Goal: Information Seeking & Learning: Learn about a topic

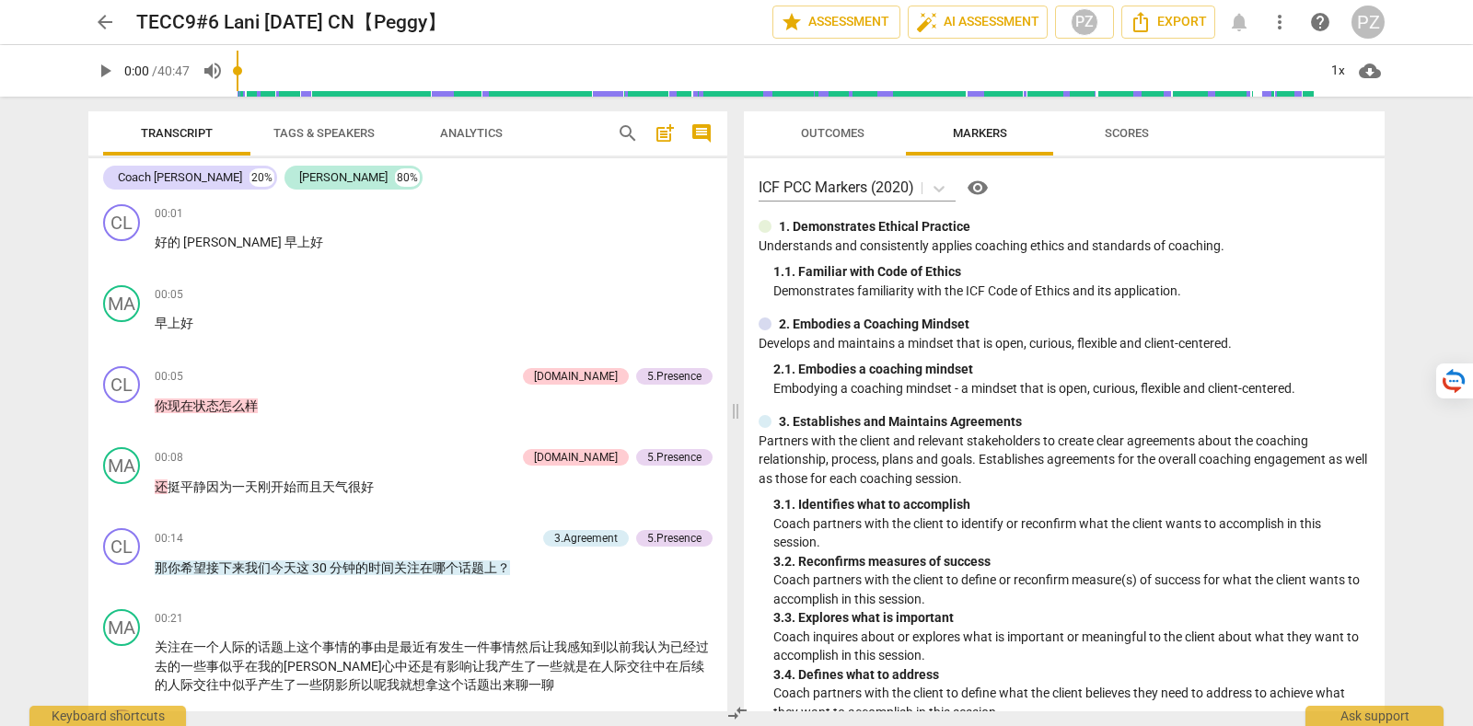
drag, startPoint x: 0, startPoint y: 0, endPoint x: 1362, endPoint y: 28, distance: 1362.4
click at [1362, 28] on div "PZ" at bounding box center [1367, 22] width 33 height 33
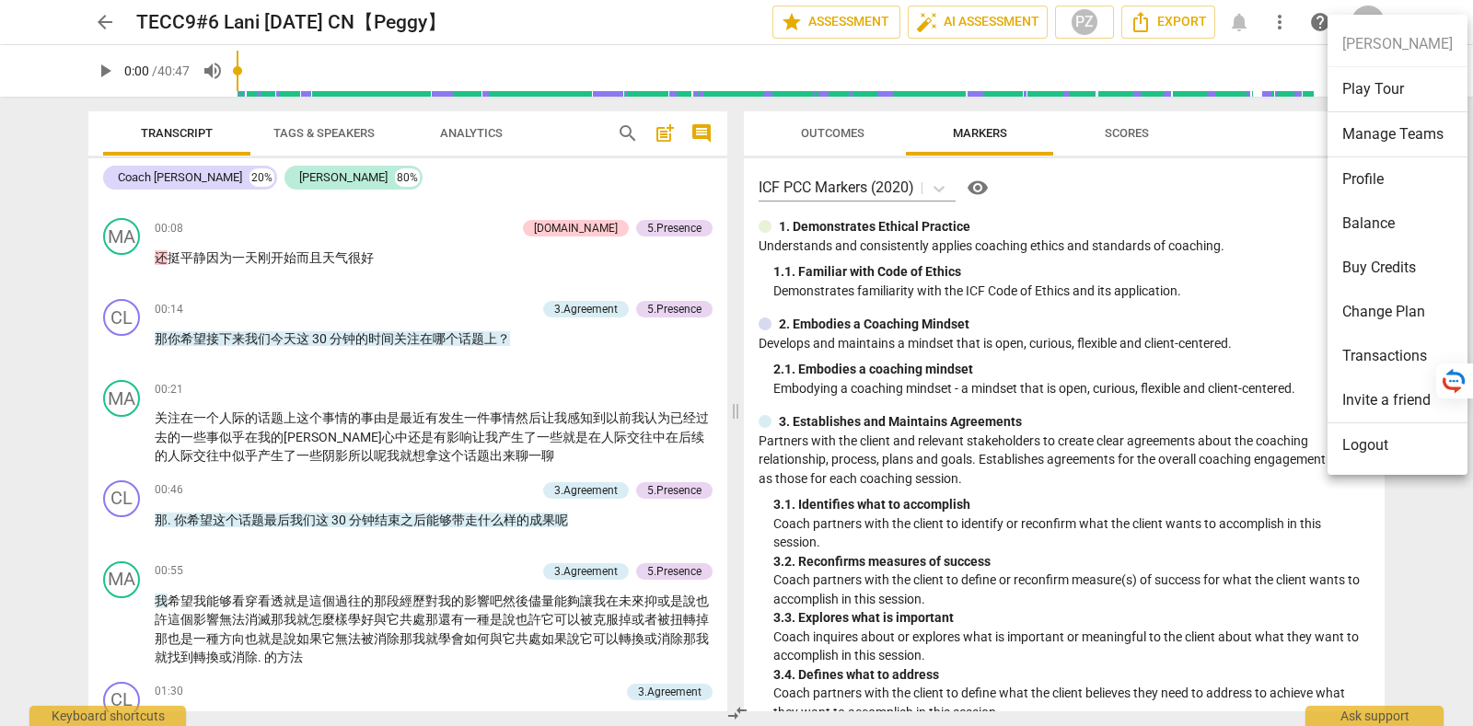
click at [1416, 442] on li "Logout" at bounding box center [1397, 445] width 140 height 44
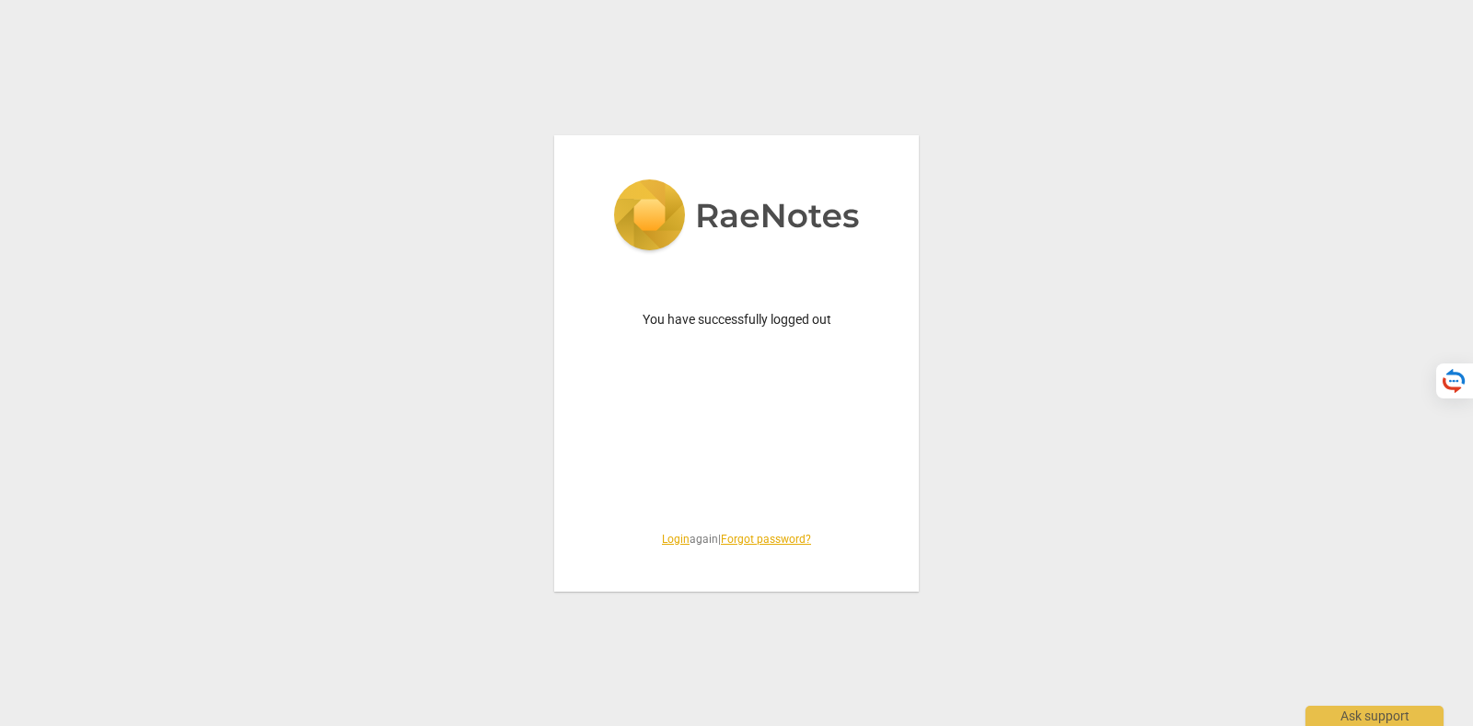
click at [667, 544] on link "Login" at bounding box center [676, 539] width 28 height 13
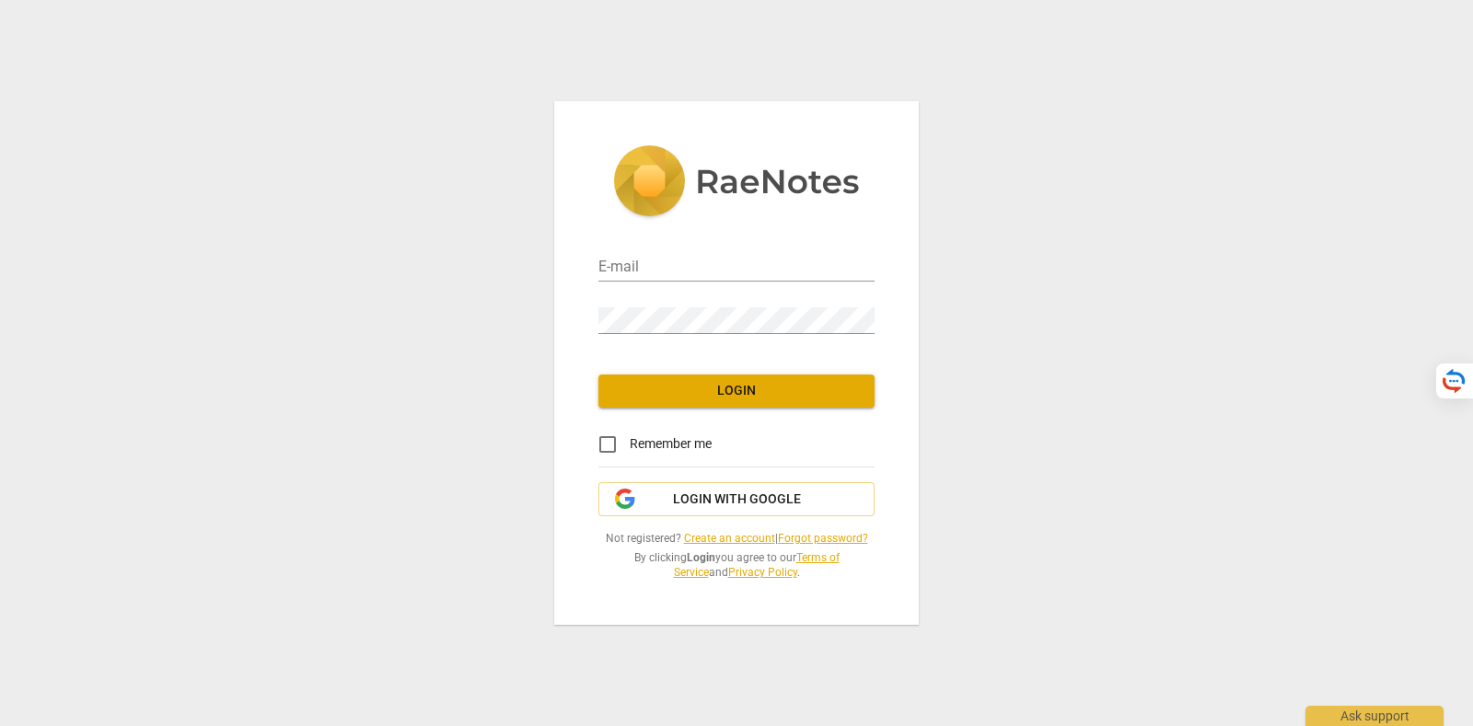
type input "[PERSON_NAME][EMAIL_ADDRESS][DOMAIN_NAME]"
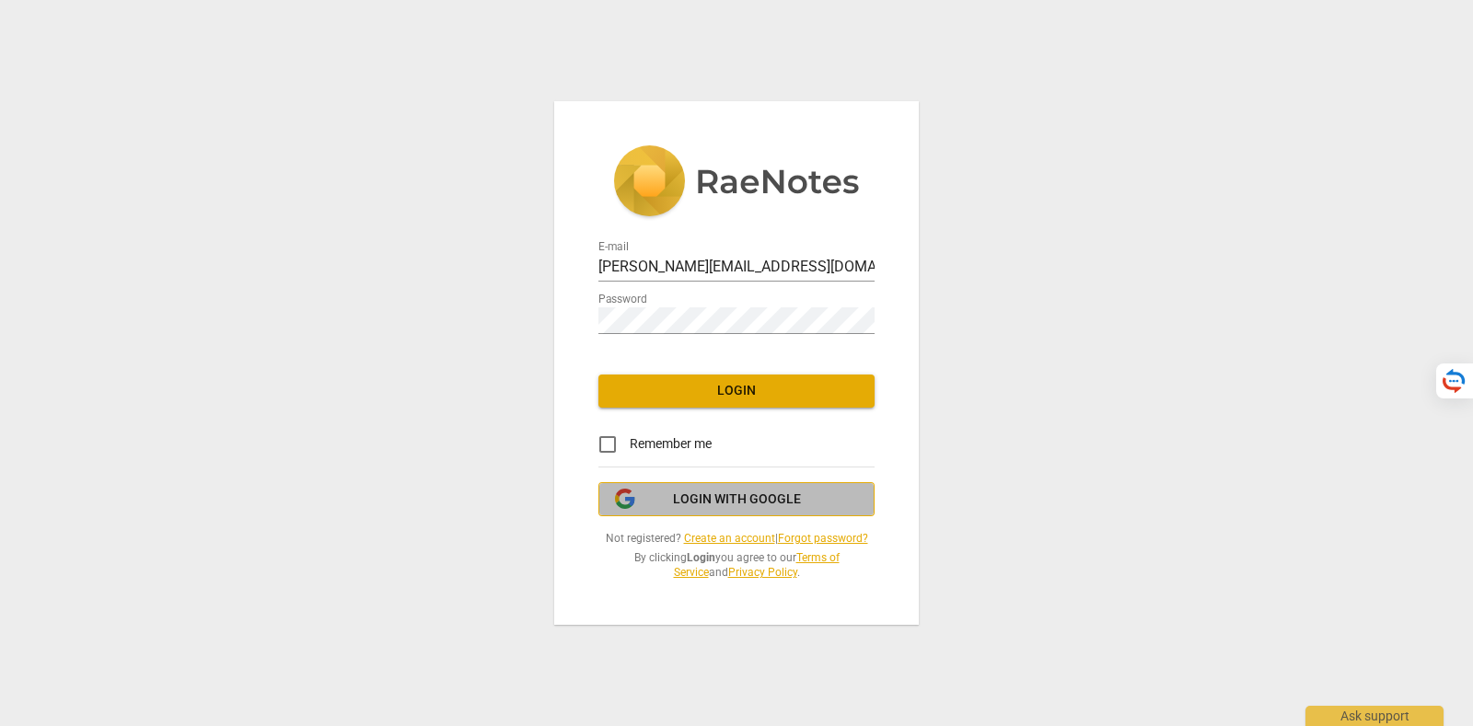
click at [803, 499] on span "Login with Google" at bounding box center [736, 500] width 245 height 18
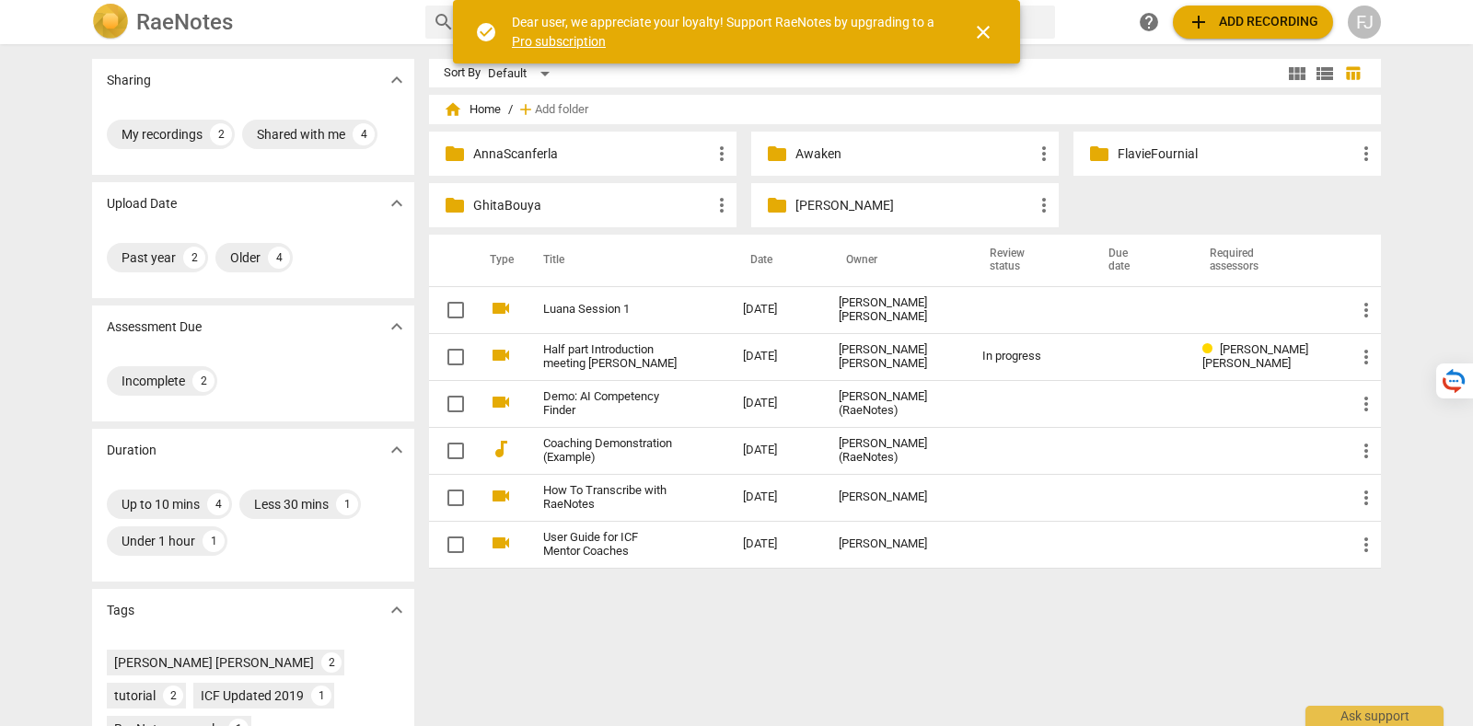
click at [977, 29] on span "close" at bounding box center [983, 32] width 22 height 22
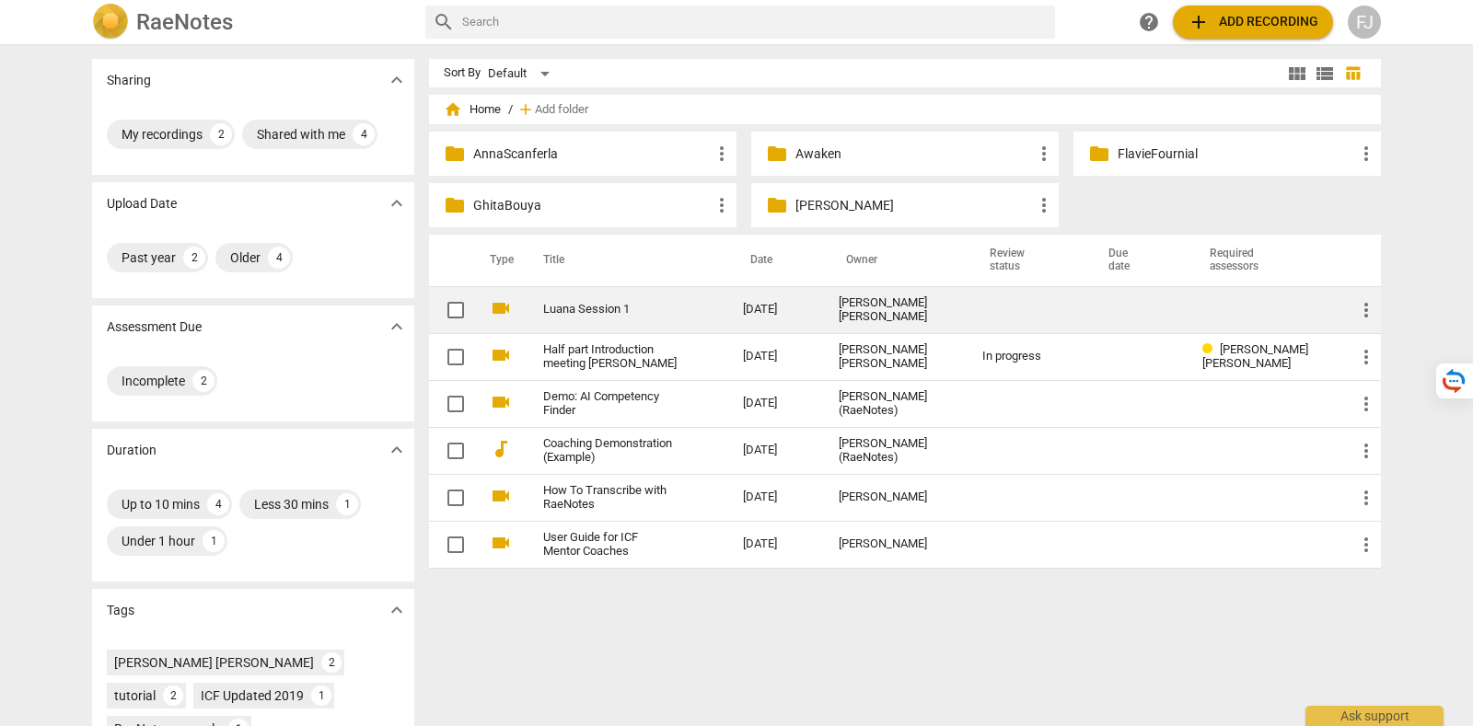
click at [601, 315] on link "Luana Session 1" at bounding box center [609, 310] width 133 height 14
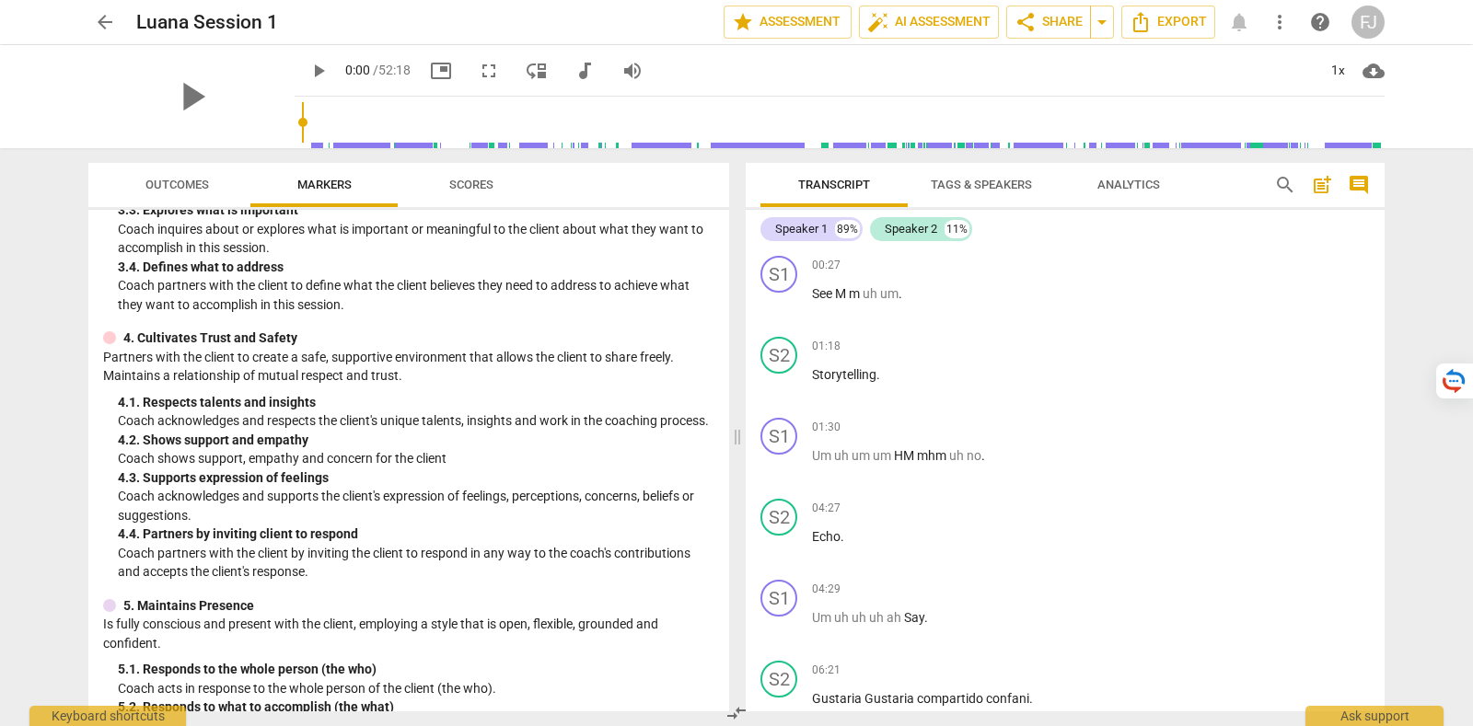
click at [98, 17] on span "arrow_back" at bounding box center [105, 22] width 22 height 22
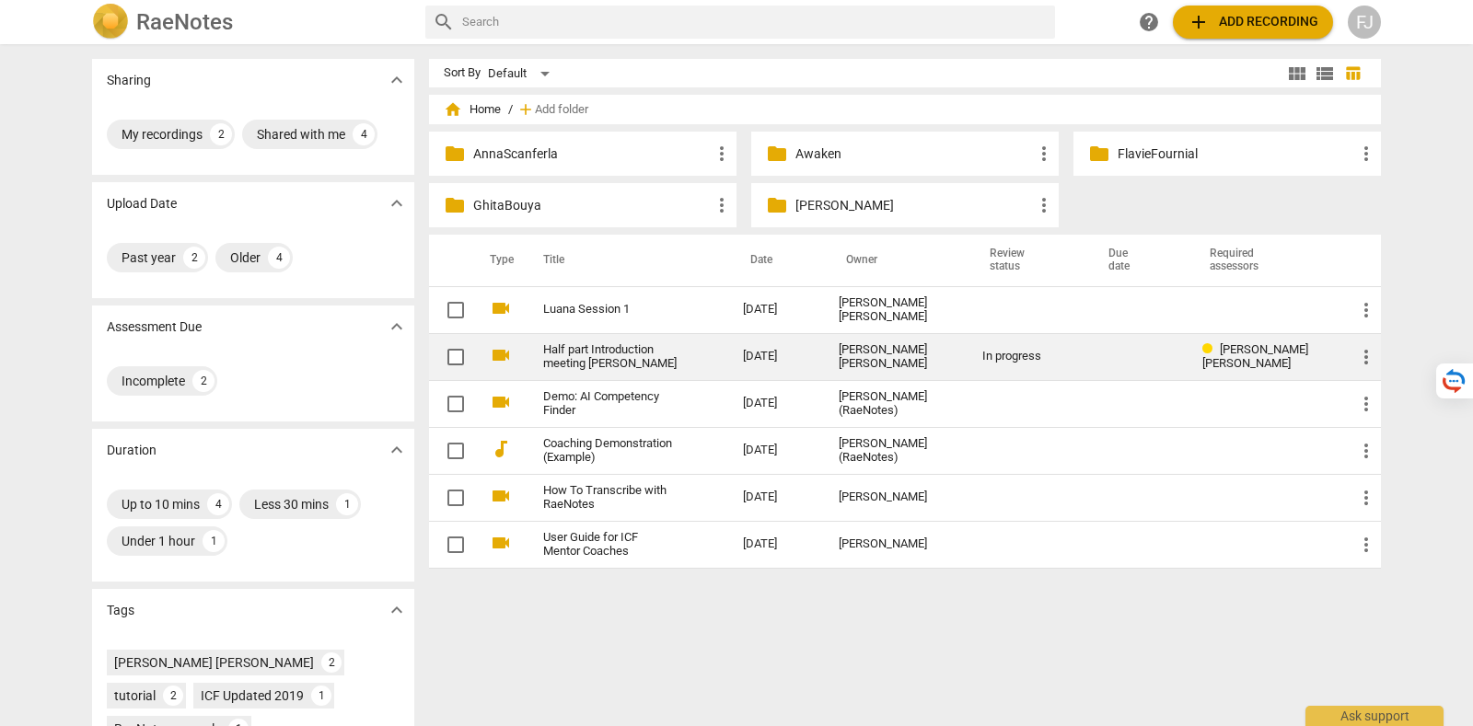
click at [635, 352] on link "Half part Introduction meeting Anna-Fanny" at bounding box center [609, 357] width 133 height 28
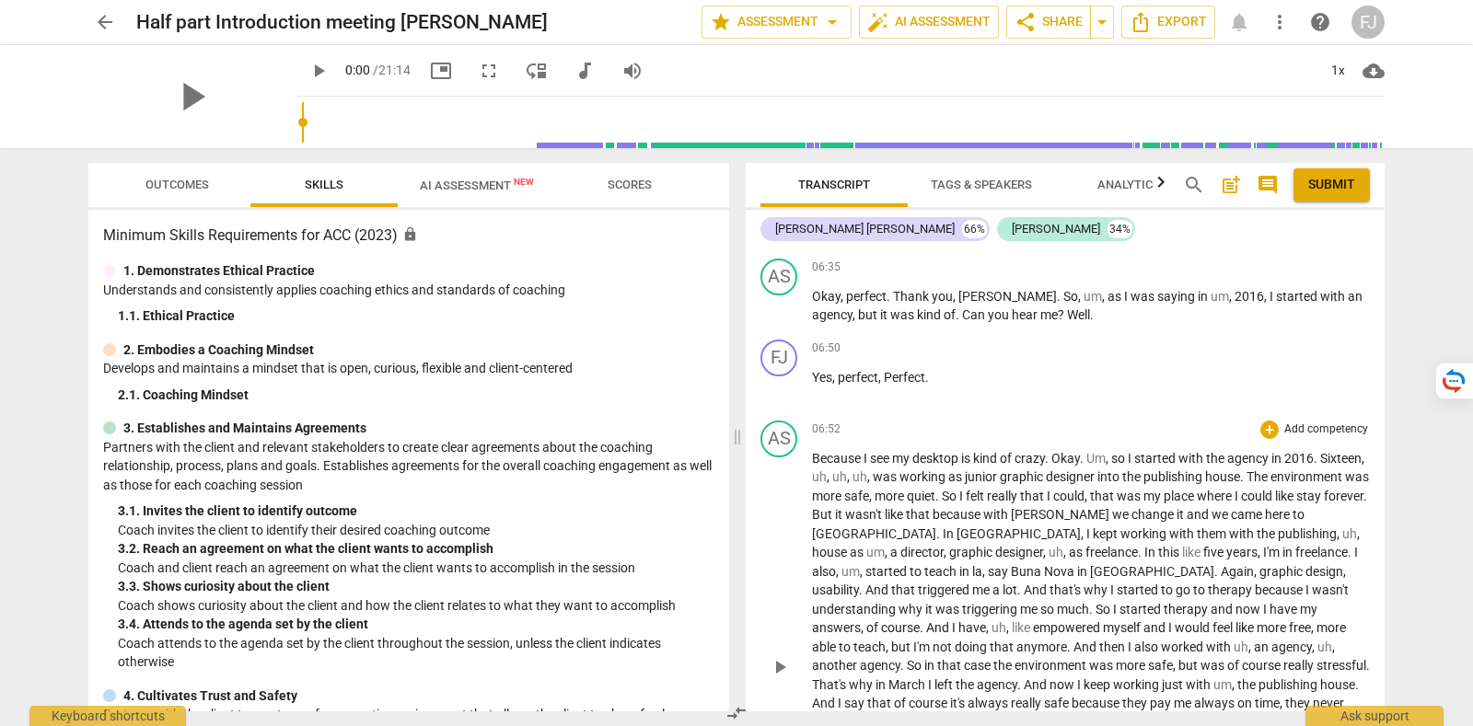
scroll to position [459, 0]
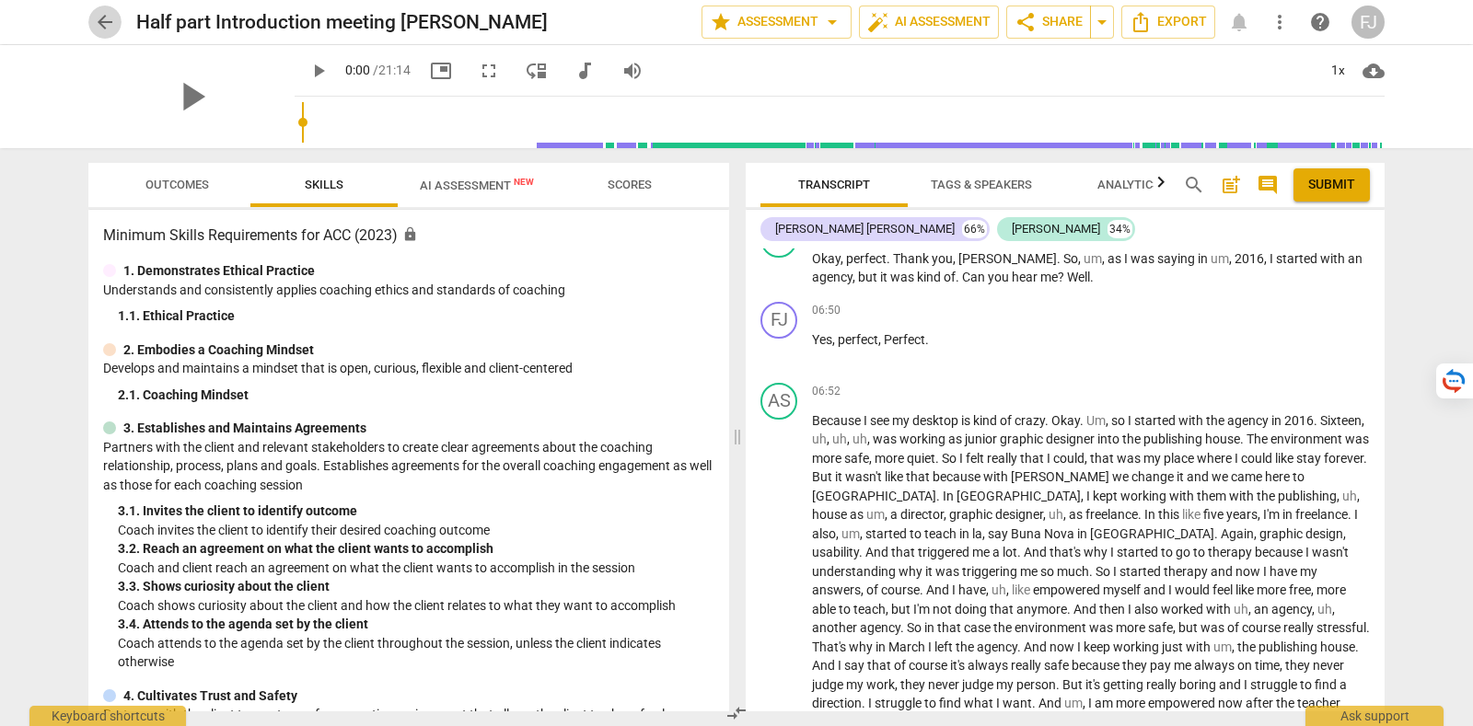
click at [106, 17] on span "arrow_back" at bounding box center [105, 22] width 22 height 22
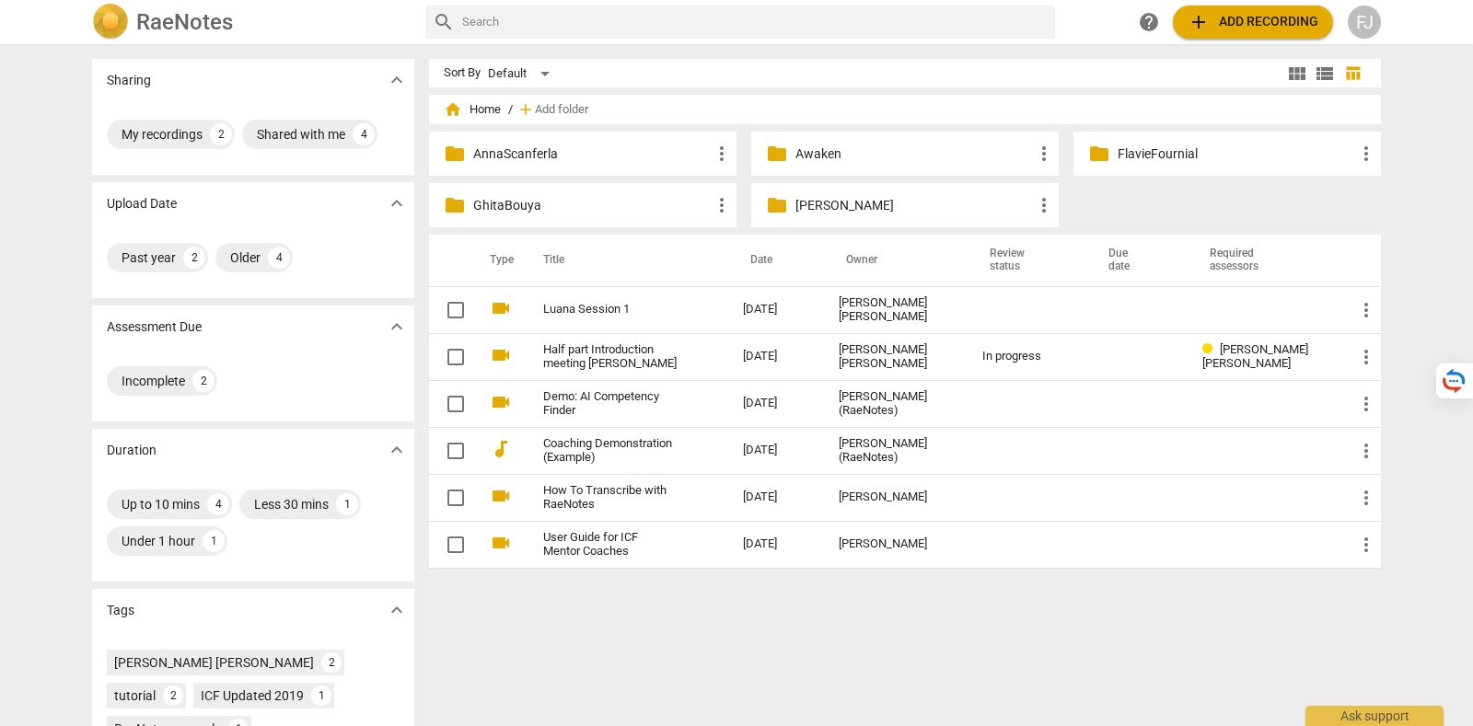
click at [568, 142] on div "folder AnnaScanferla more_vert" at bounding box center [582, 154] width 307 height 44
click at [568, 151] on p "AnnaScanferla" at bounding box center [591, 153] width 237 height 19
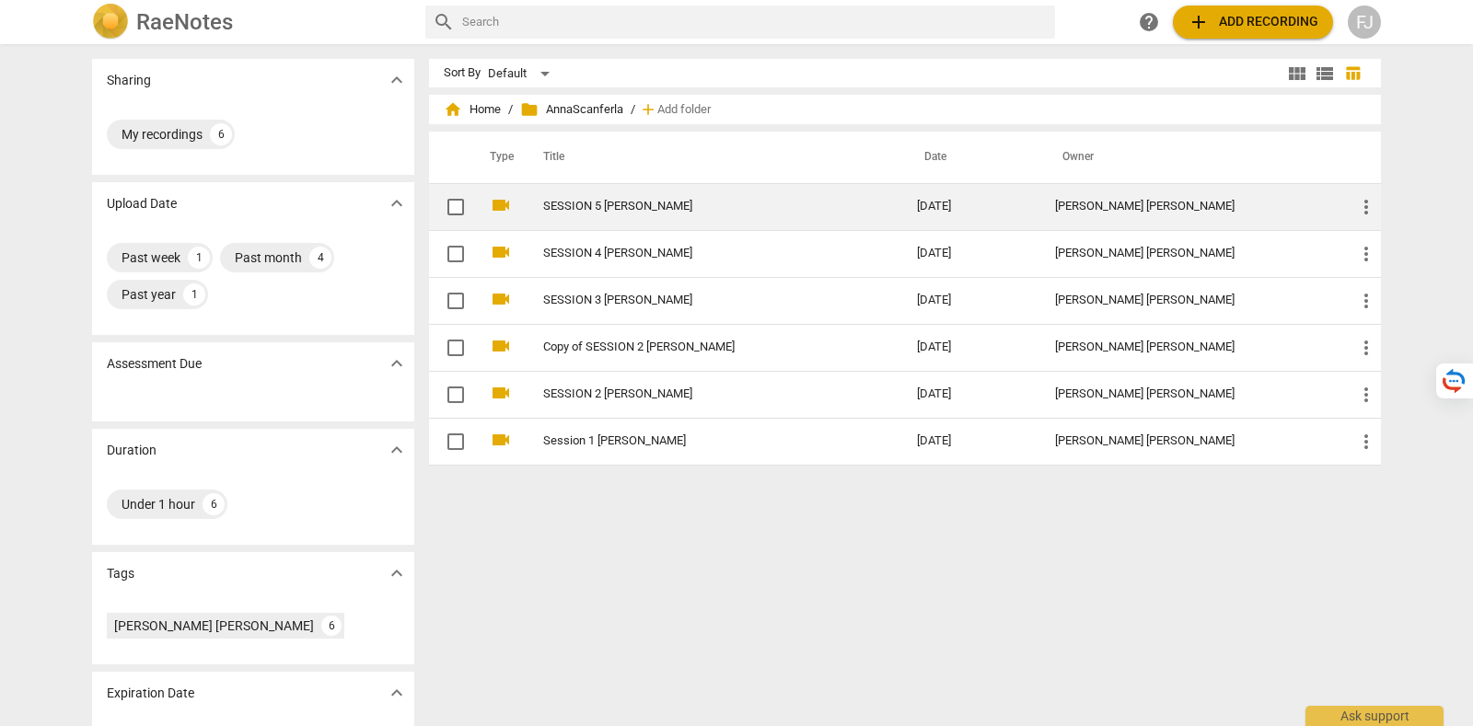
click at [602, 203] on link "SESSION 5 ANNA SCANFERLA" at bounding box center [696, 207] width 307 height 14
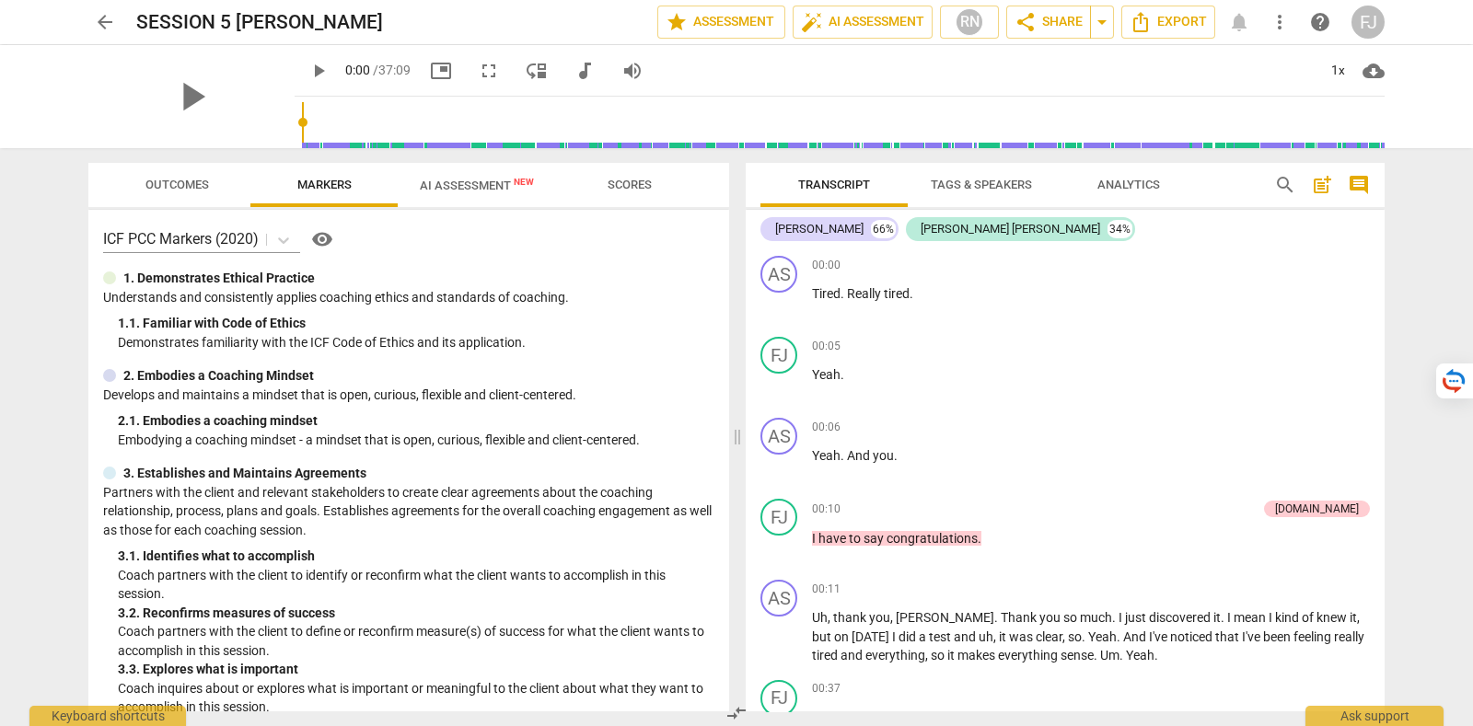
click at [108, 25] on span "arrow_back" at bounding box center [105, 22] width 22 height 22
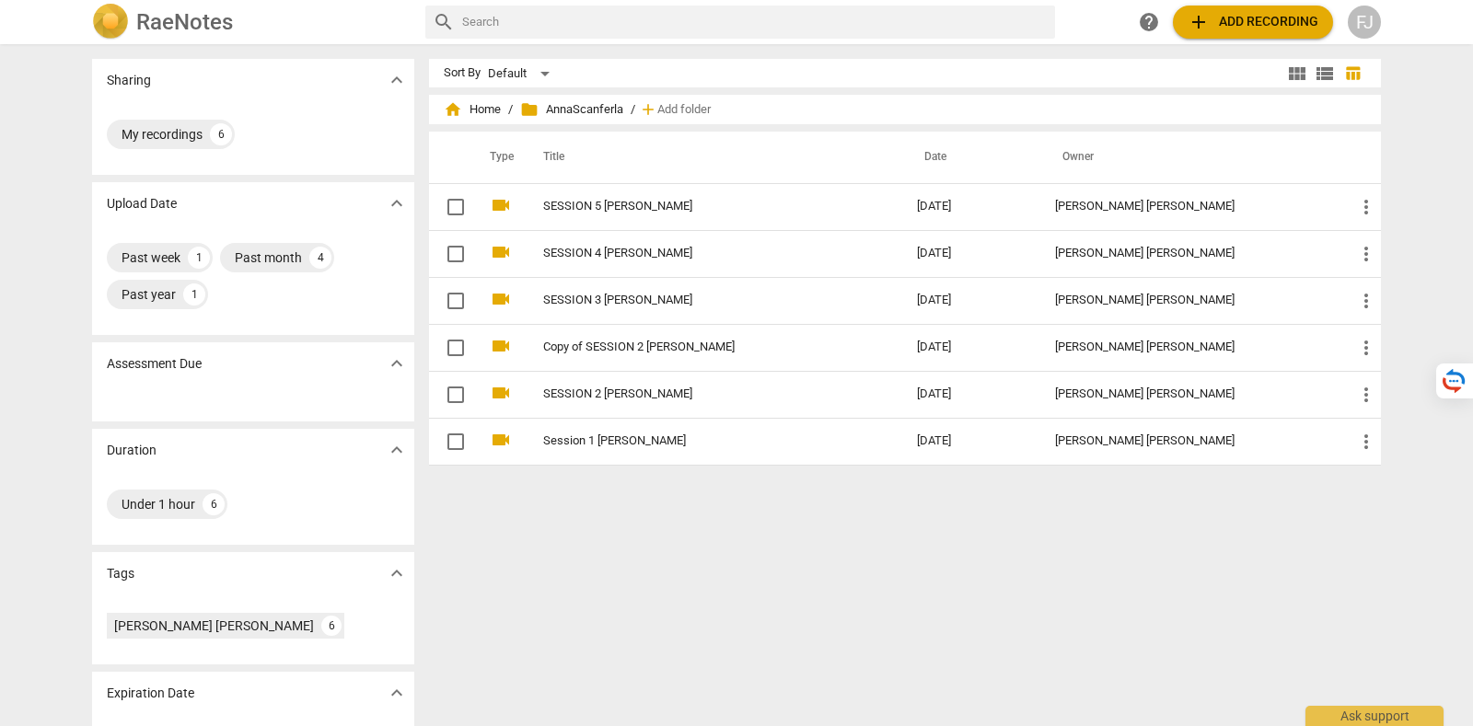
click at [572, 103] on span "folder AnnaScanferla" at bounding box center [571, 109] width 103 height 18
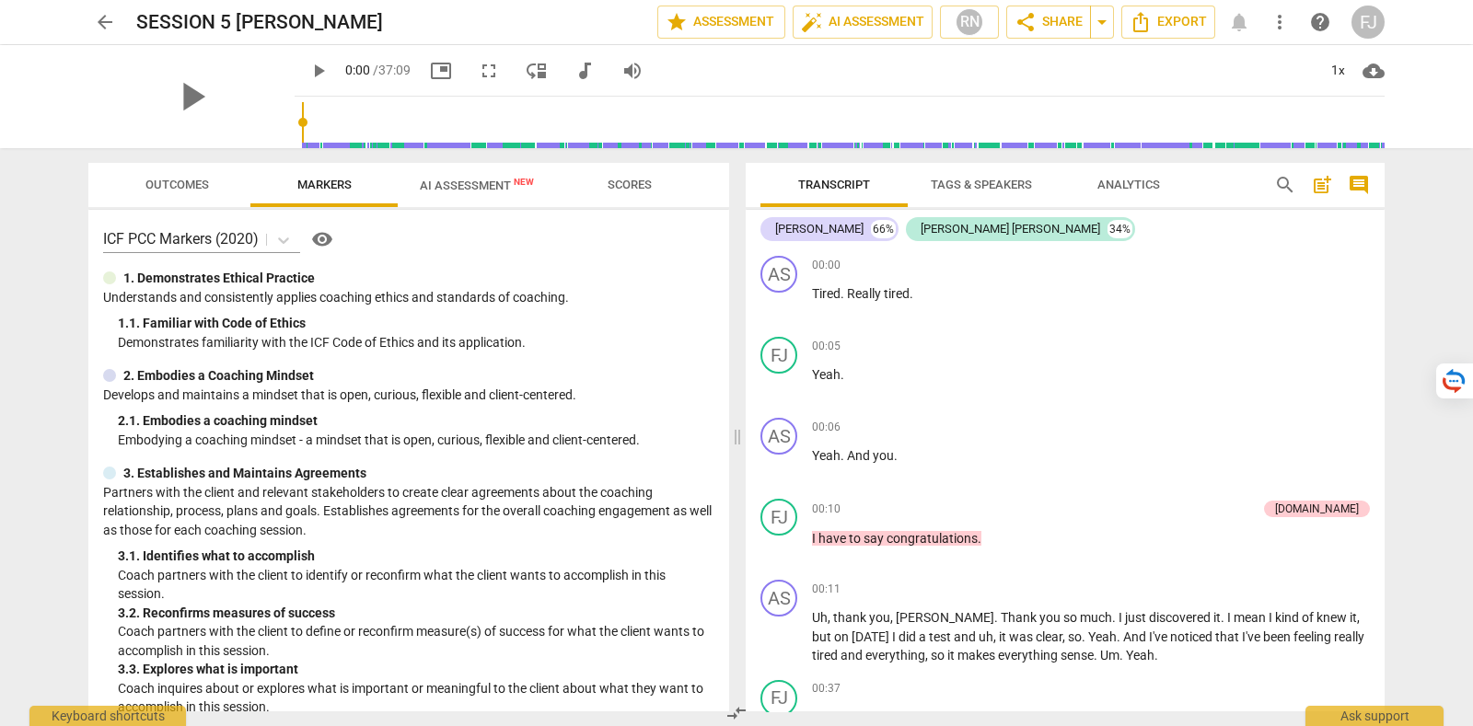
click at [113, 16] on span "arrow_back" at bounding box center [105, 22] width 22 height 22
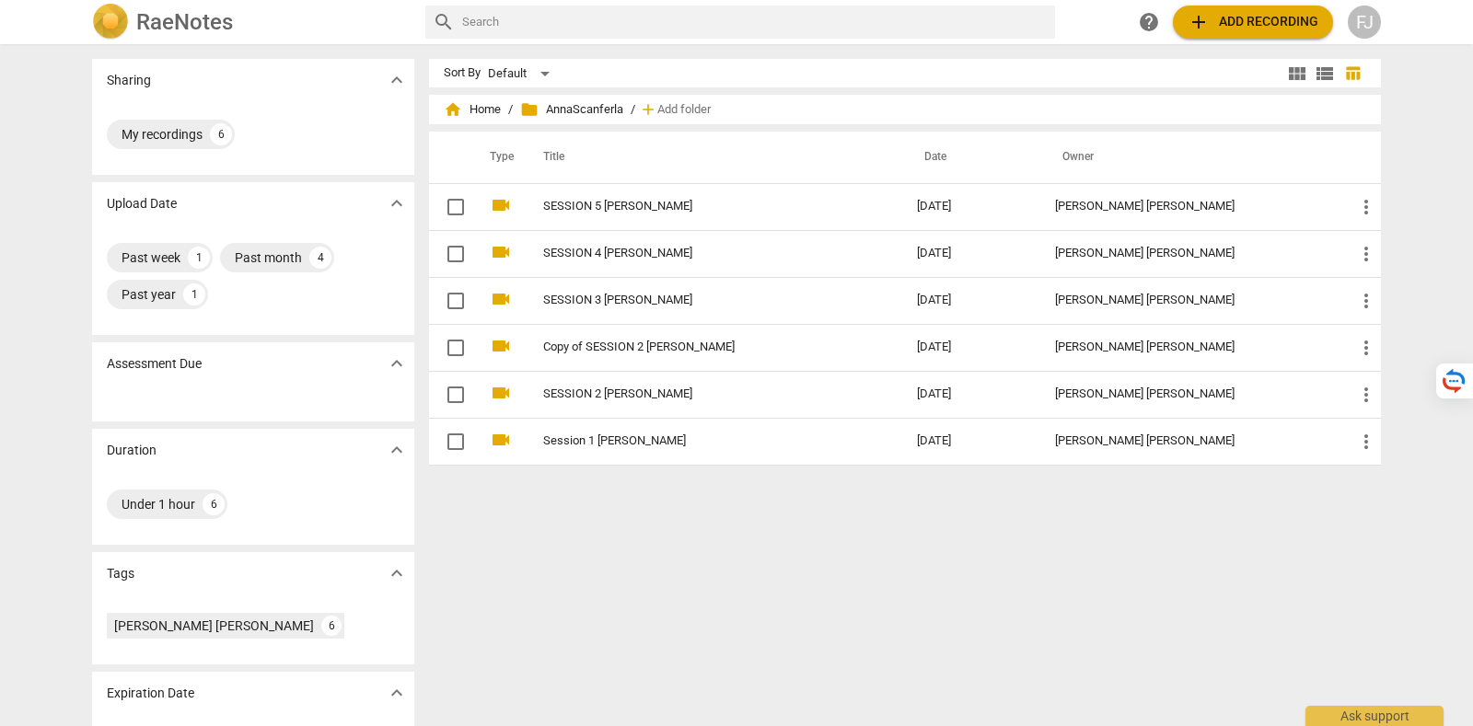
click at [598, 107] on span "folder AnnaScanferla" at bounding box center [571, 109] width 103 height 18
click at [466, 112] on span "home Home" at bounding box center [472, 109] width 57 height 18
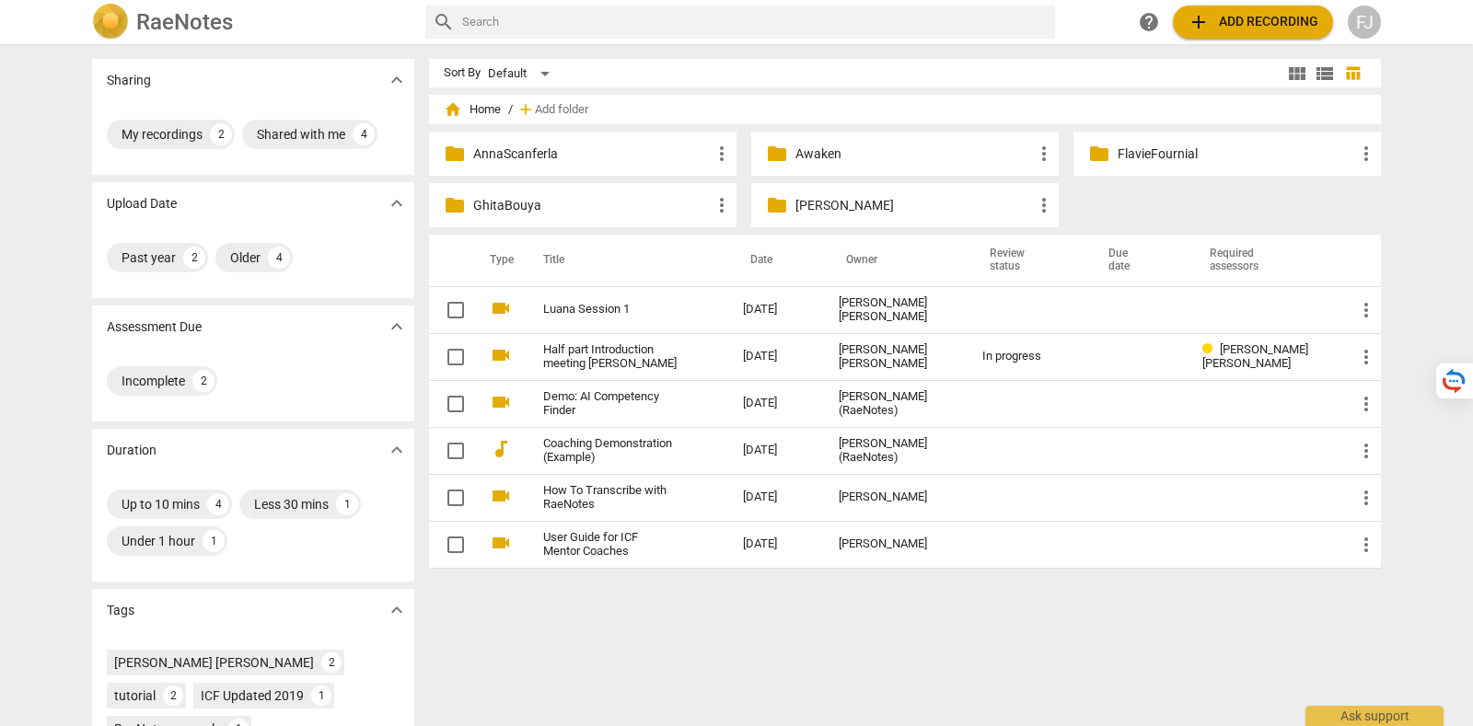
click at [604, 214] on p "GhitaBouya" at bounding box center [591, 205] width 237 height 19
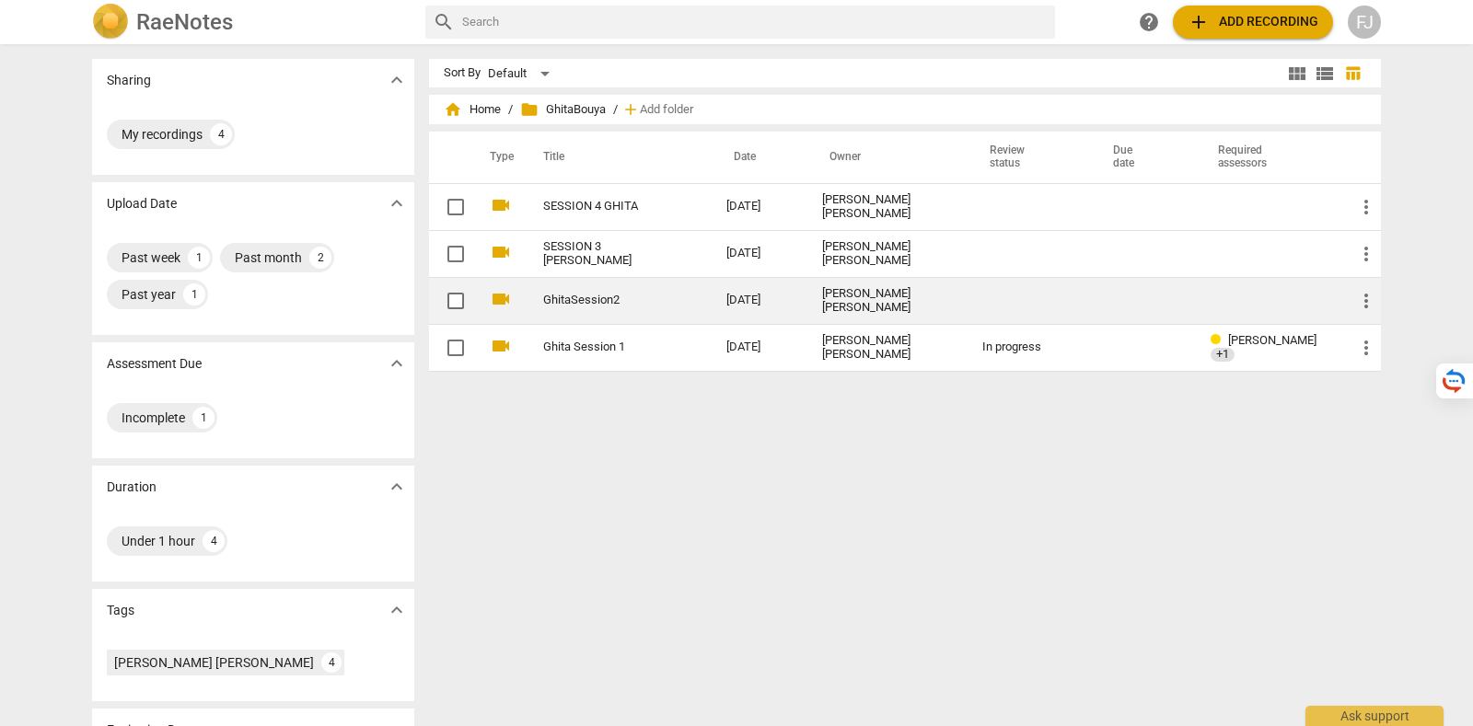
click at [618, 308] on td "GhitaSession2" at bounding box center [616, 300] width 191 height 47
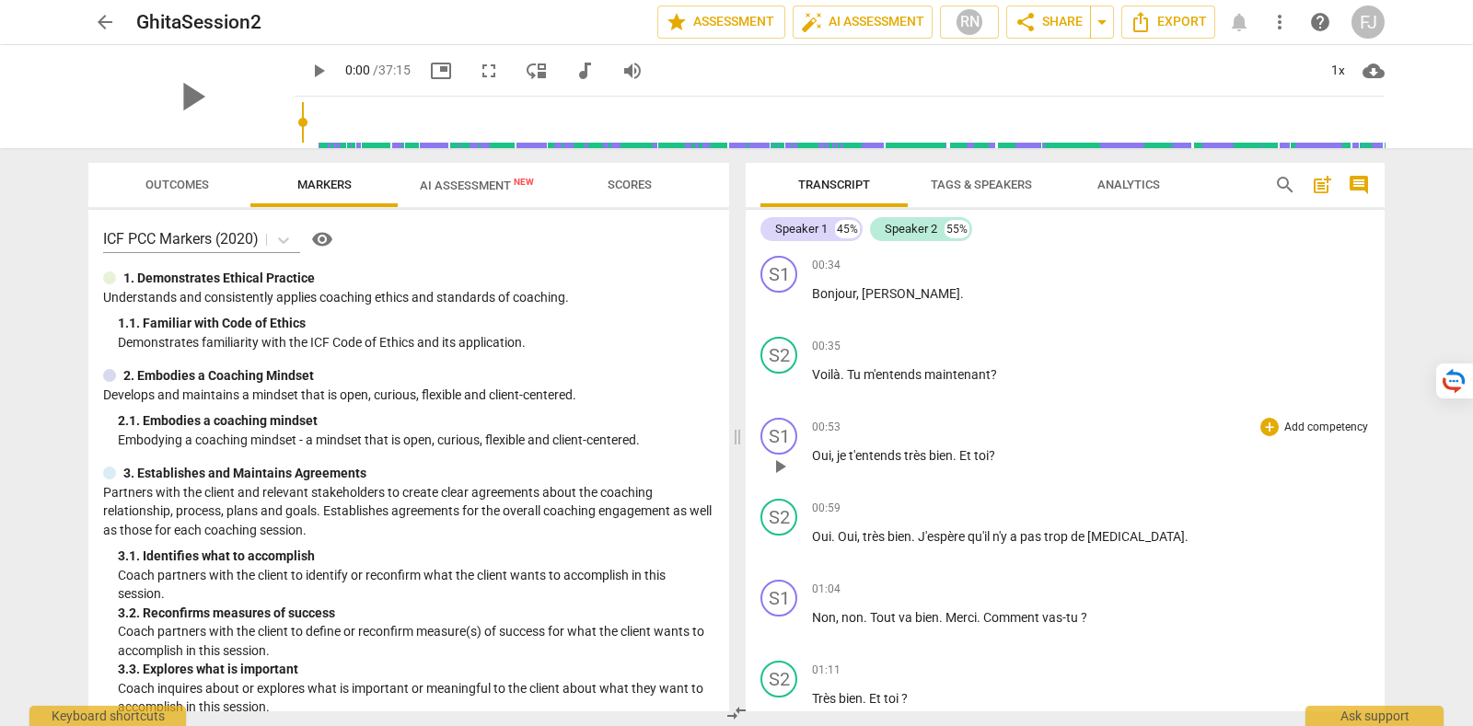
scroll to position [114, 0]
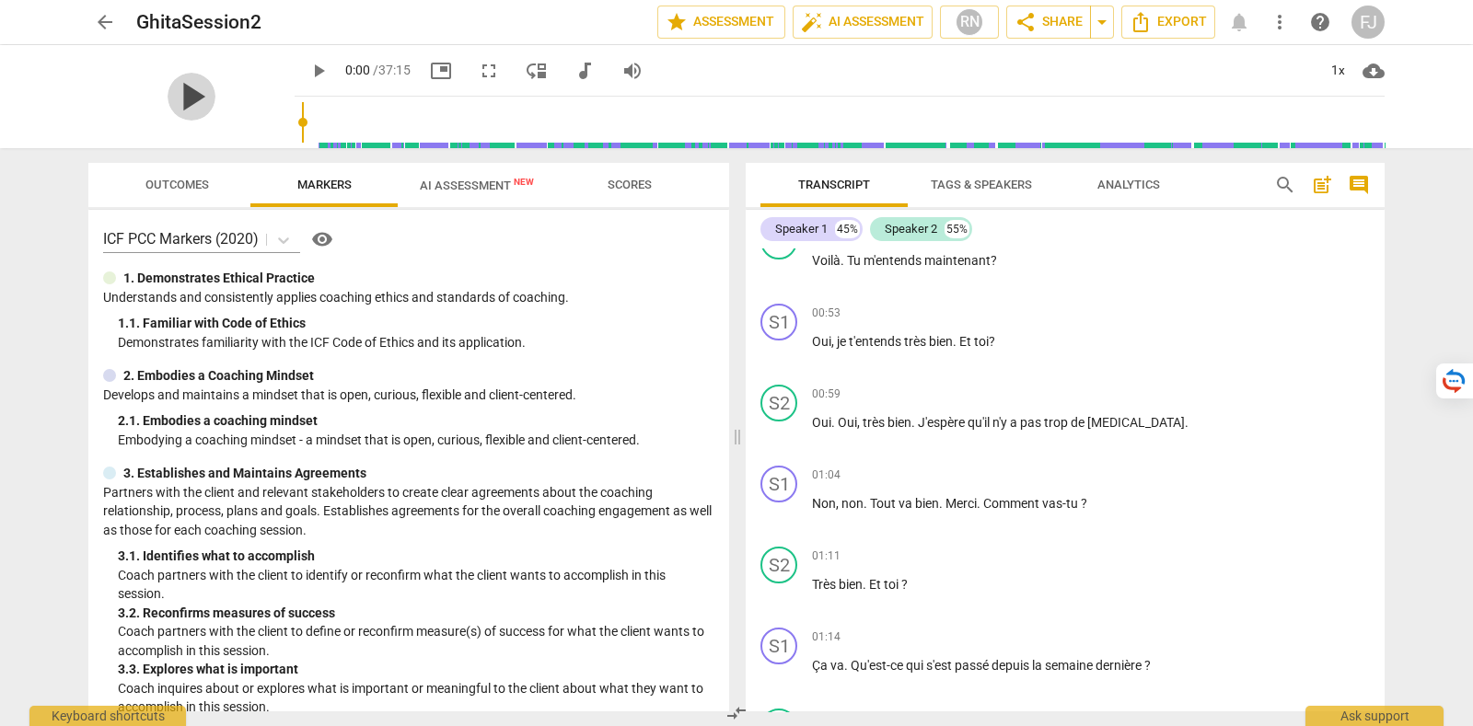
click at [182, 91] on span "play_arrow" at bounding box center [191, 97] width 48 height 48
click at [917, 496] on span "bien" at bounding box center [927, 503] width 24 height 15
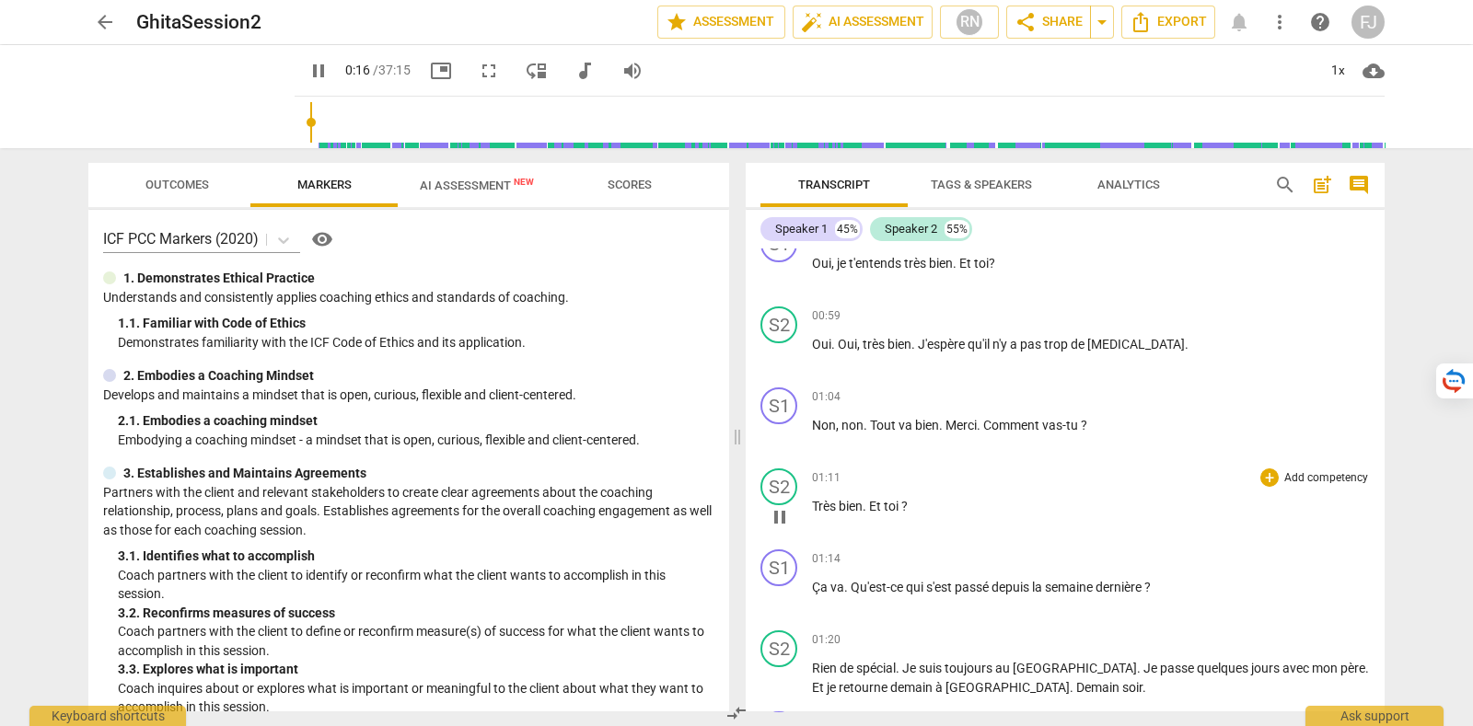
scroll to position [229, 0]
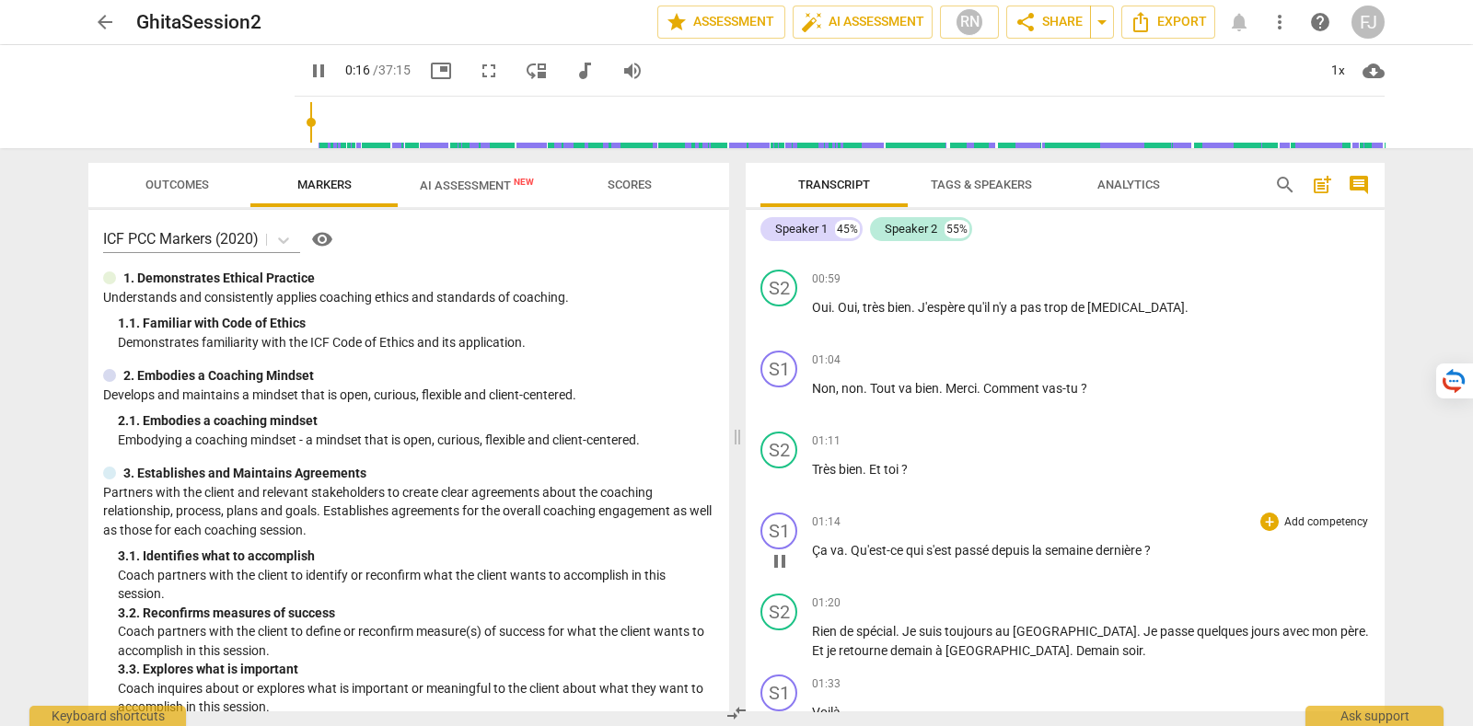
click at [874, 549] on span "Qu'est-ce" at bounding box center [877, 550] width 55 height 15
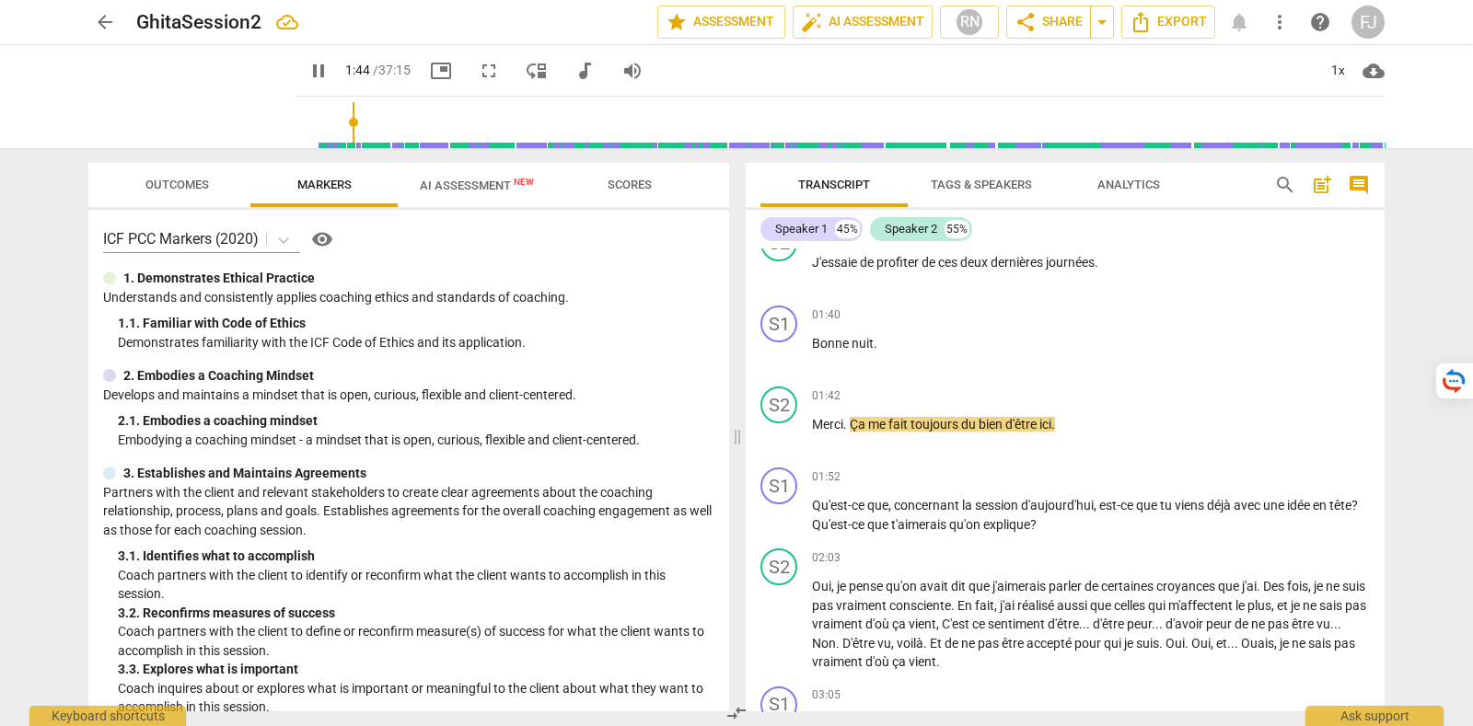
type input "105"
click at [106, 22] on span "arrow_back" at bounding box center [105, 22] width 22 height 22
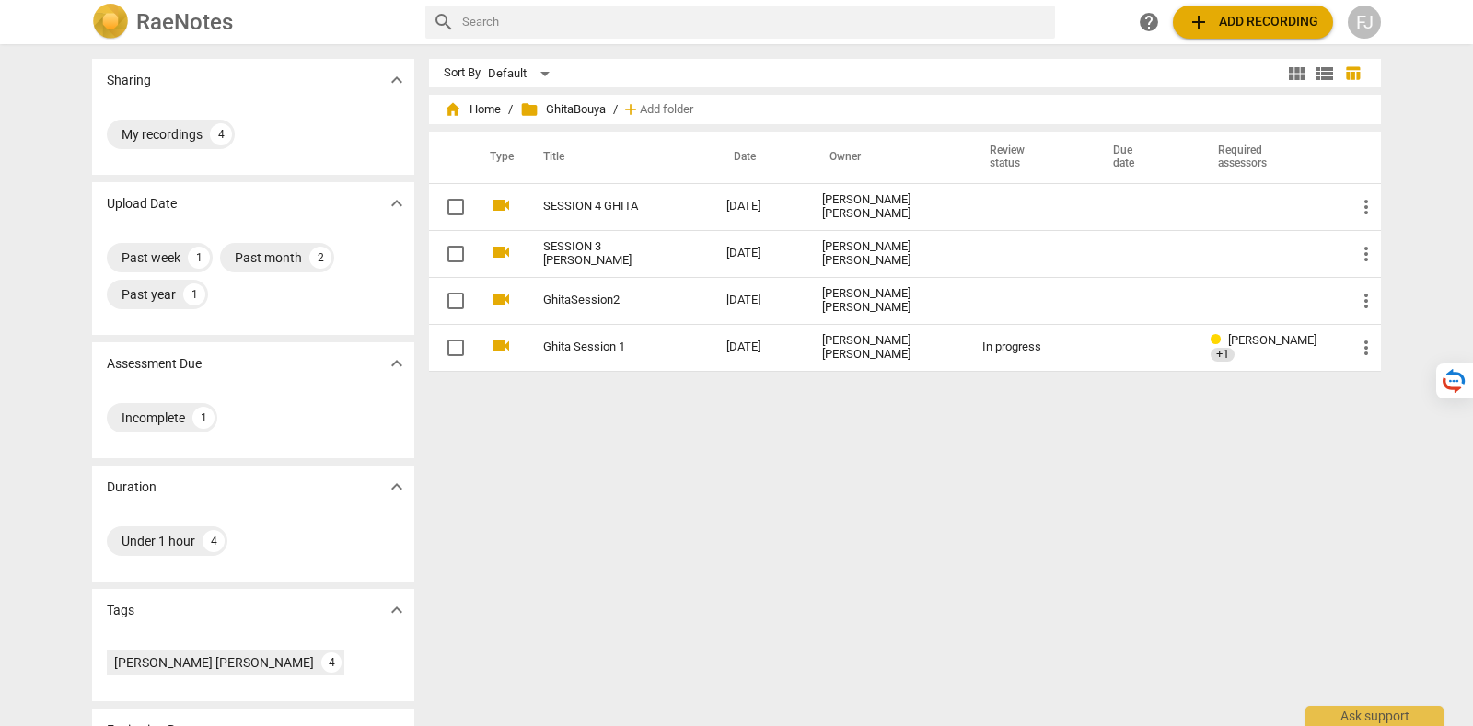
click at [1368, 29] on div "FJ" at bounding box center [1363, 22] width 33 height 33
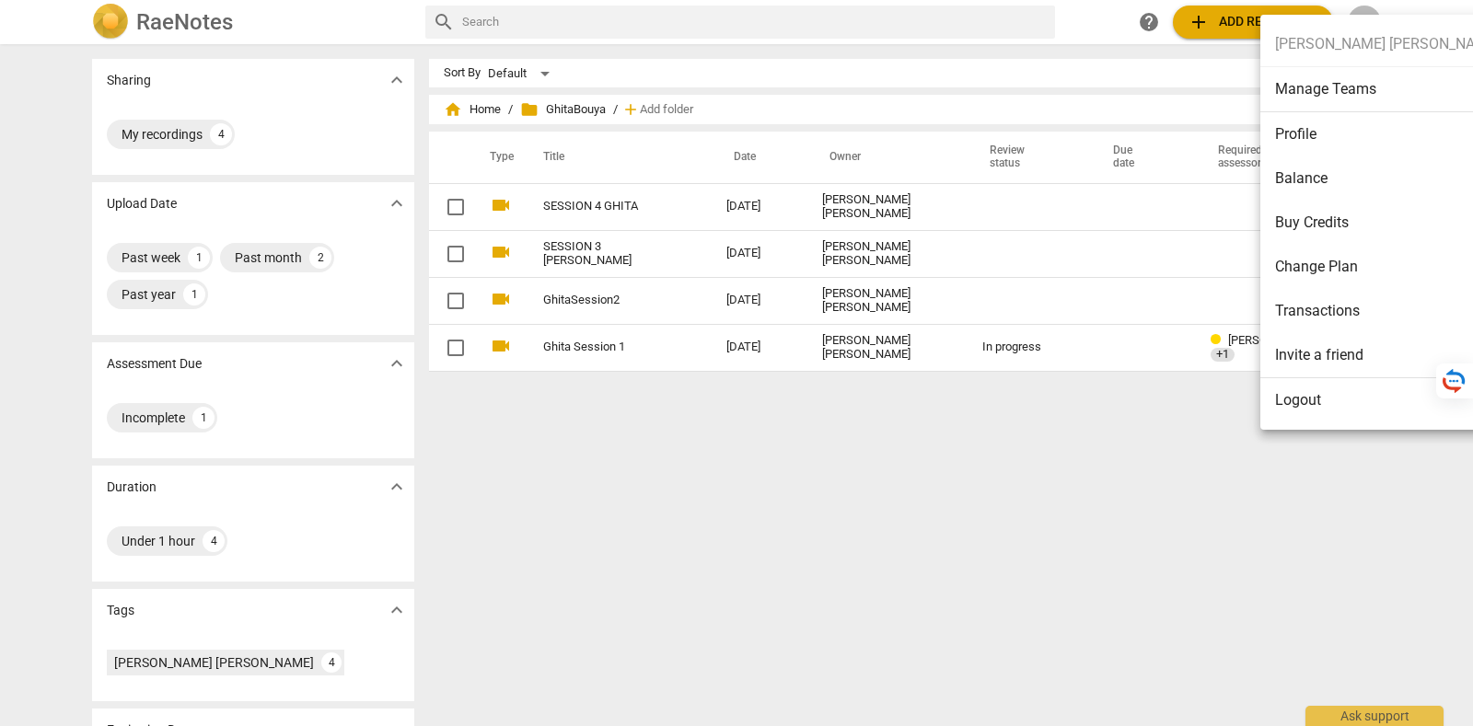
click at [1346, 405] on li "Logout" at bounding box center [1387, 400] width 254 height 44
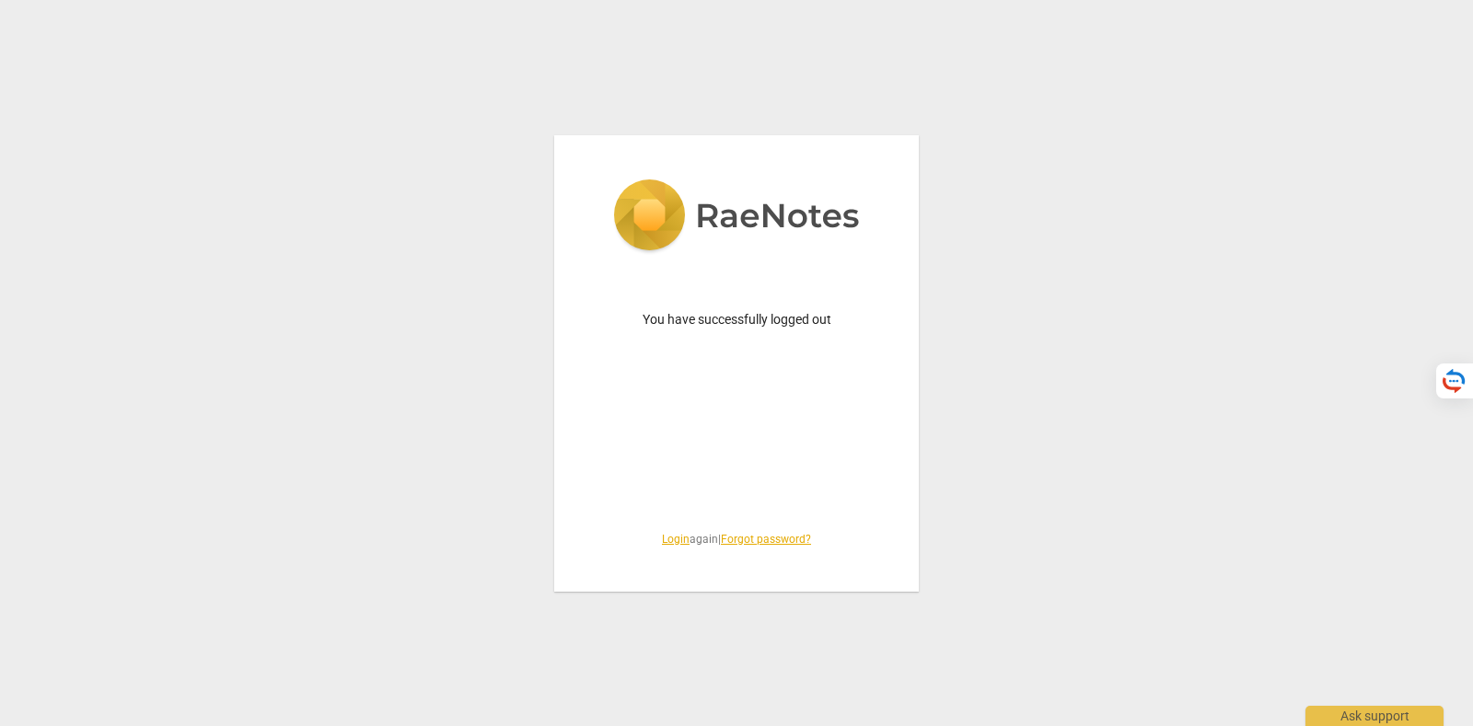
click at [662, 545] on link "Login" at bounding box center [676, 539] width 28 height 13
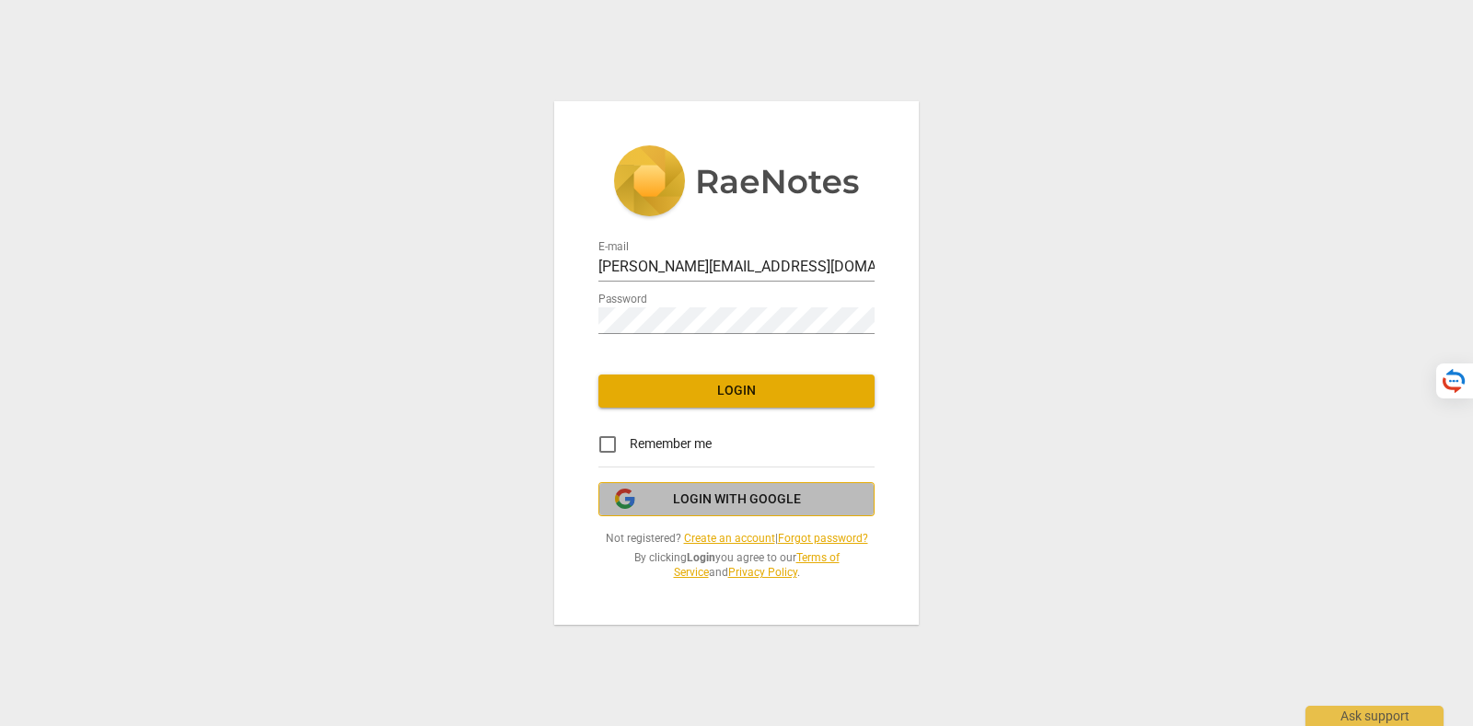
click at [689, 492] on span "Login with Google" at bounding box center [737, 500] width 128 height 18
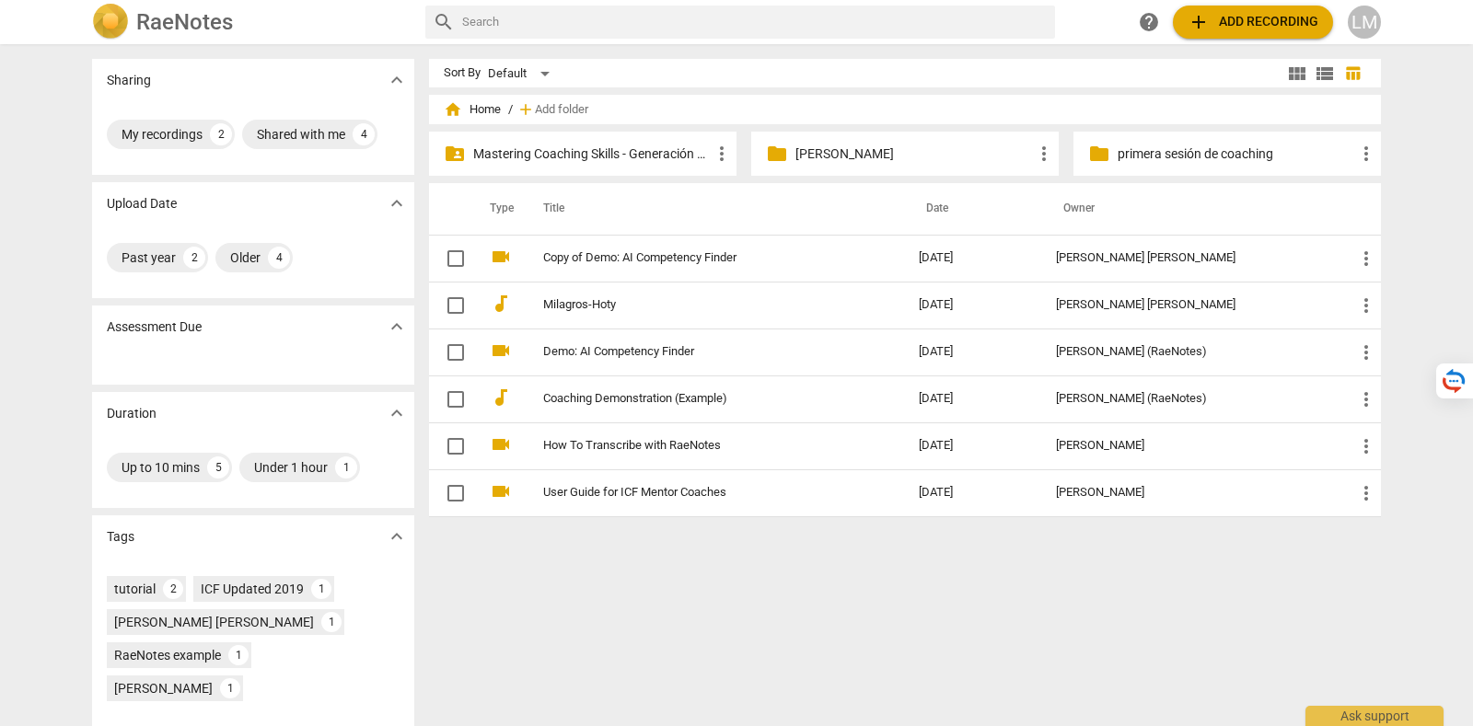
click at [1259, 146] on p "primera sesión de coaching" at bounding box center [1235, 153] width 237 height 19
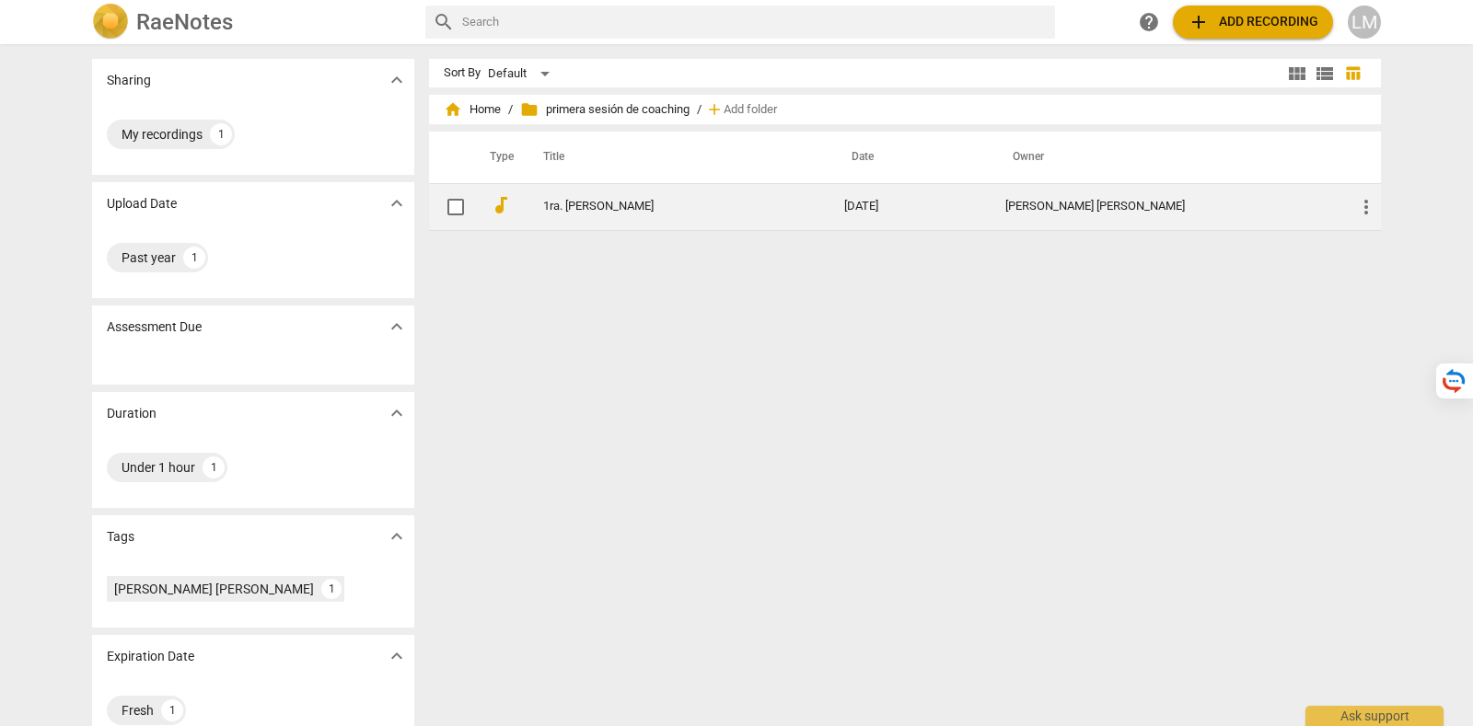
click at [618, 200] on link "1ra. junio Milagros-Lucy" at bounding box center [660, 207] width 235 height 14
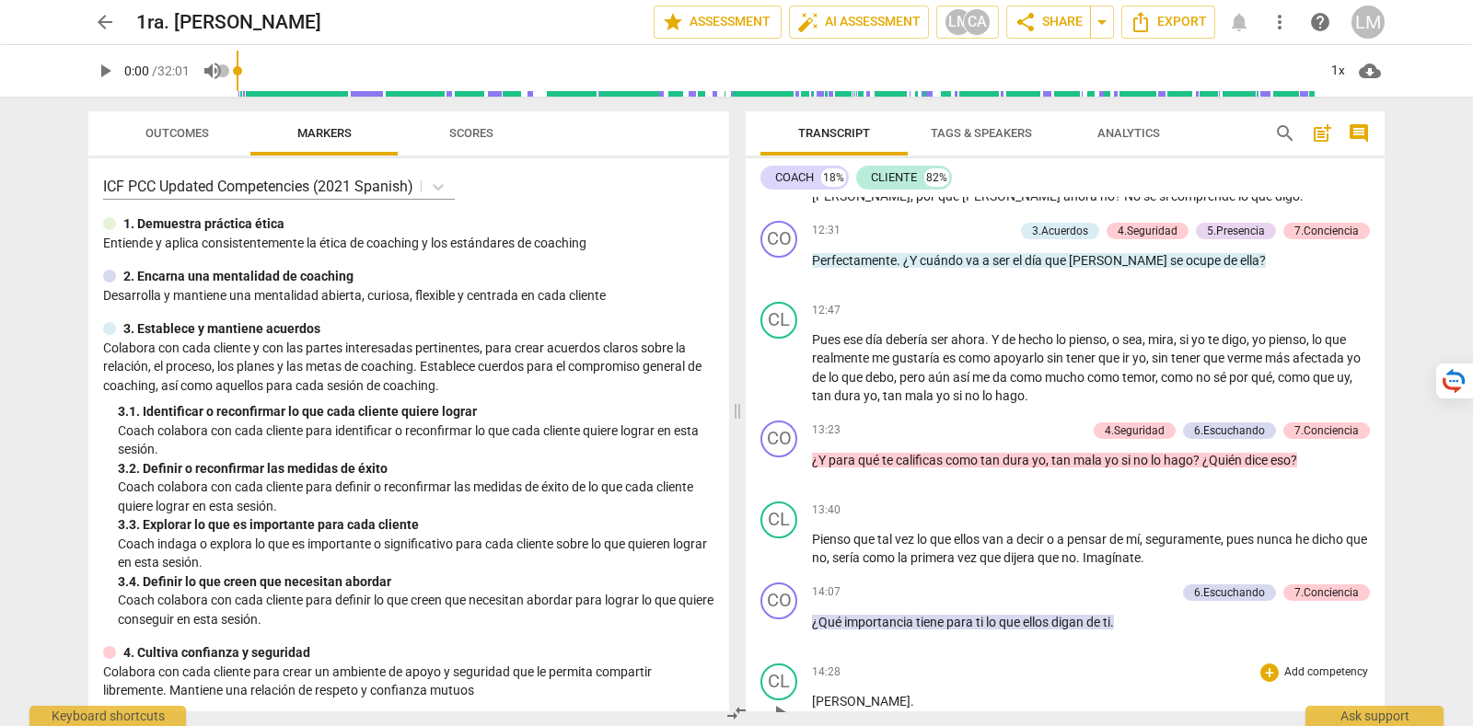
scroll to position [2531, 0]
